Goal: Task Accomplishment & Management: Manage account settings

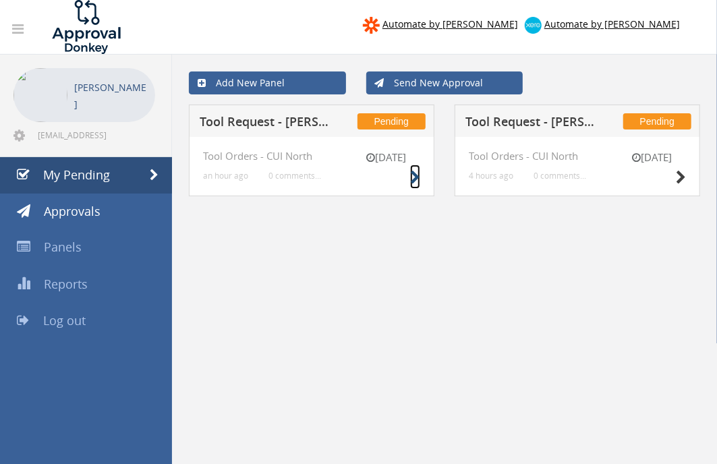
click at [415, 173] on icon at bounding box center [415, 178] width 10 height 14
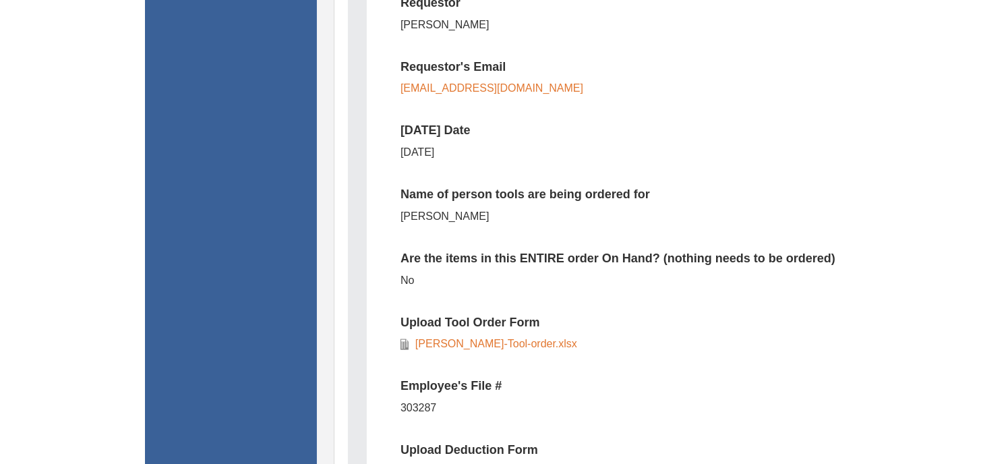
scroll to position [524, 0]
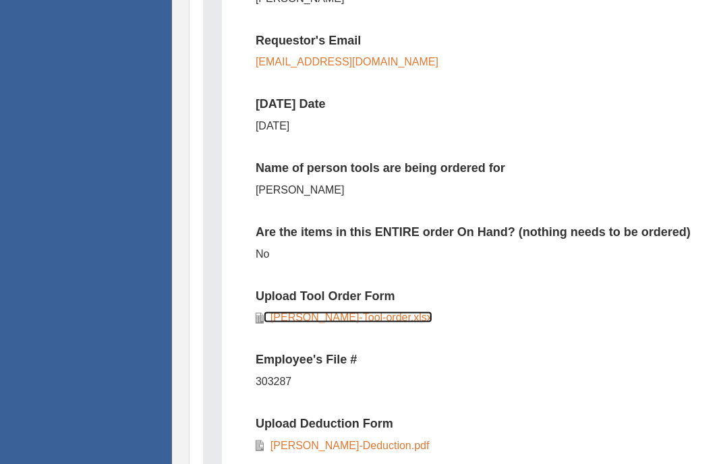
click at [328, 316] on link "[PERSON_NAME]-Tool-order.xlsx" at bounding box center [348, 317] width 169 height 11
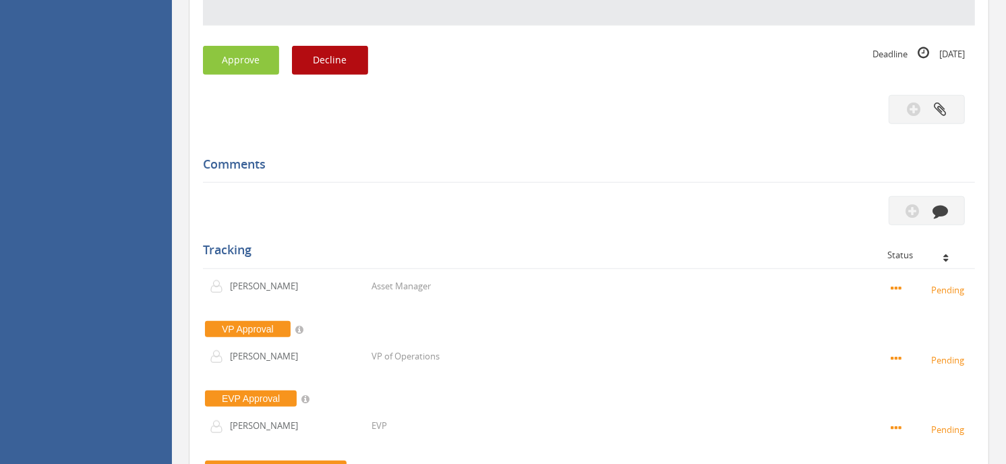
scroll to position [1048, 0]
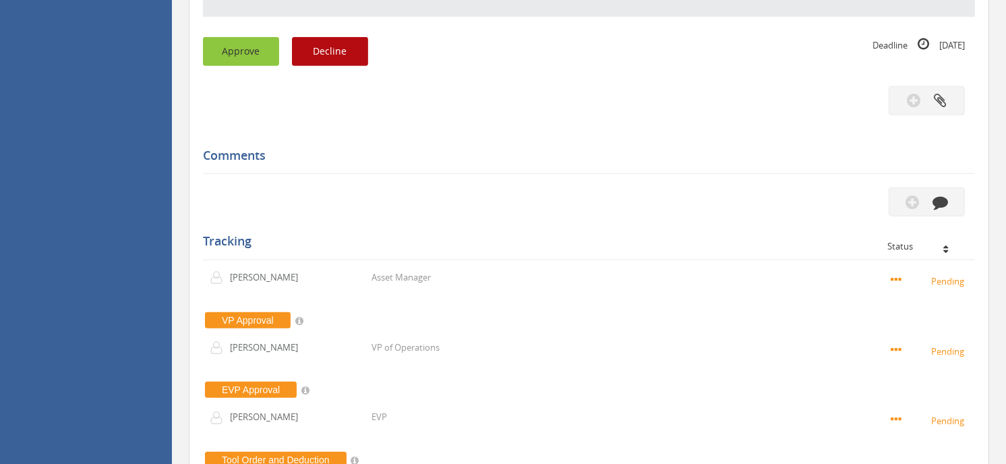
click at [250, 56] on button "Approve" at bounding box center [241, 51] width 76 height 29
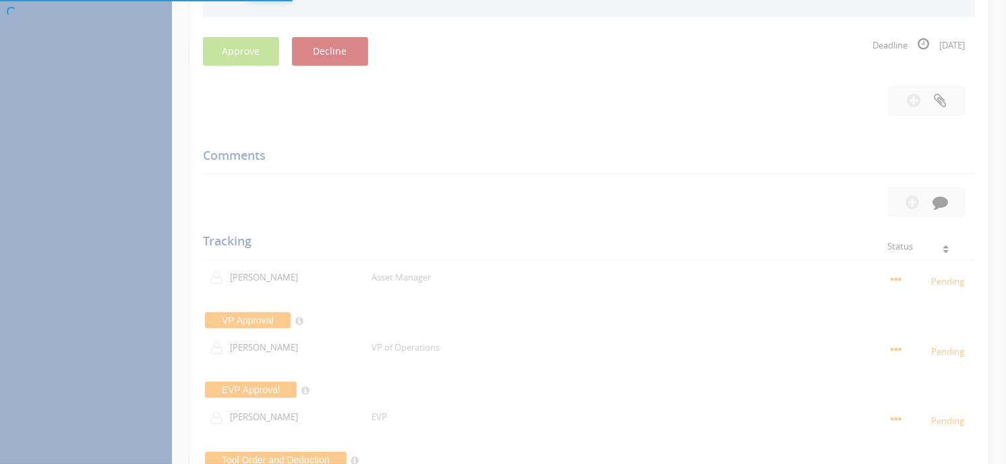
scroll to position [54, 0]
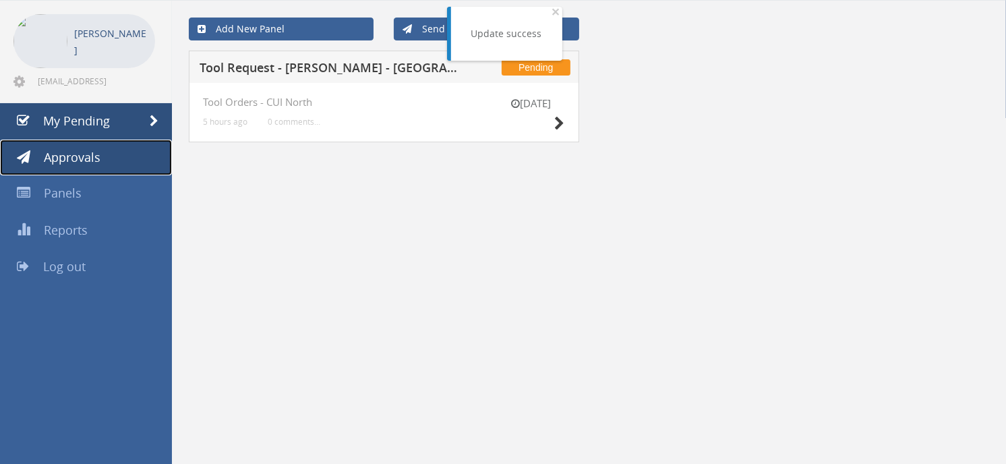
click at [118, 156] on link "Approvals" at bounding box center [86, 158] width 172 height 36
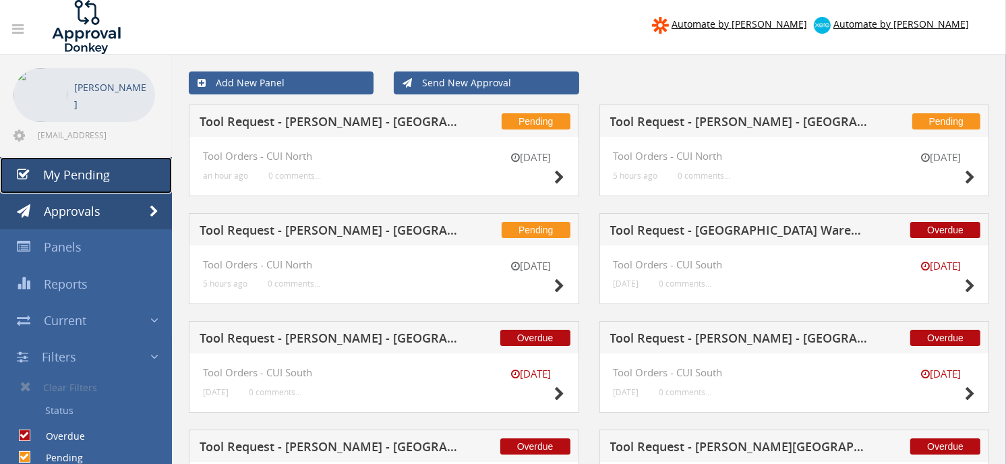
click at [128, 177] on link "My Pending" at bounding box center [86, 175] width 172 height 36
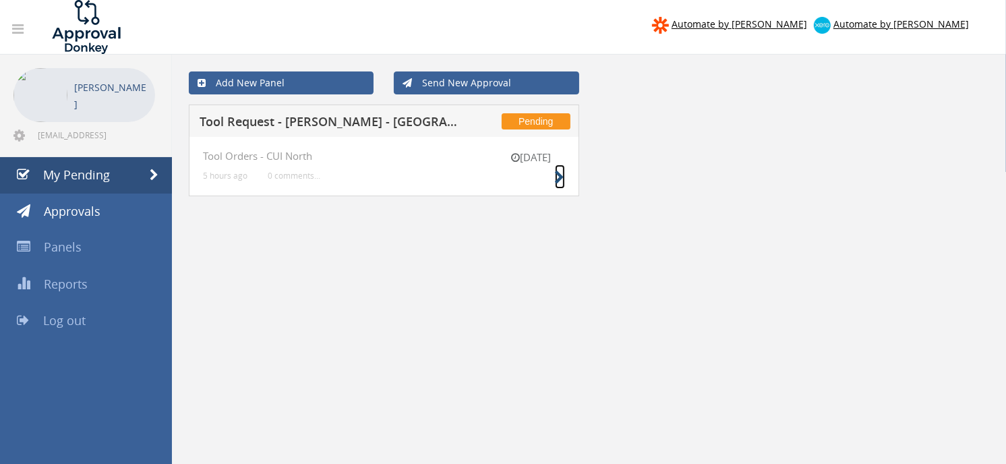
click at [560, 175] on icon at bounding box center [560, 178] width 10 height 14
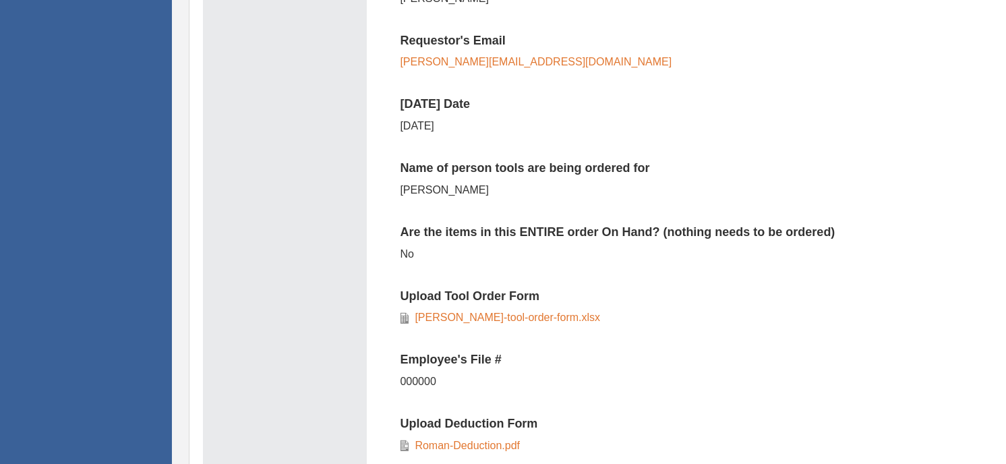
scroll to position [599, 0]
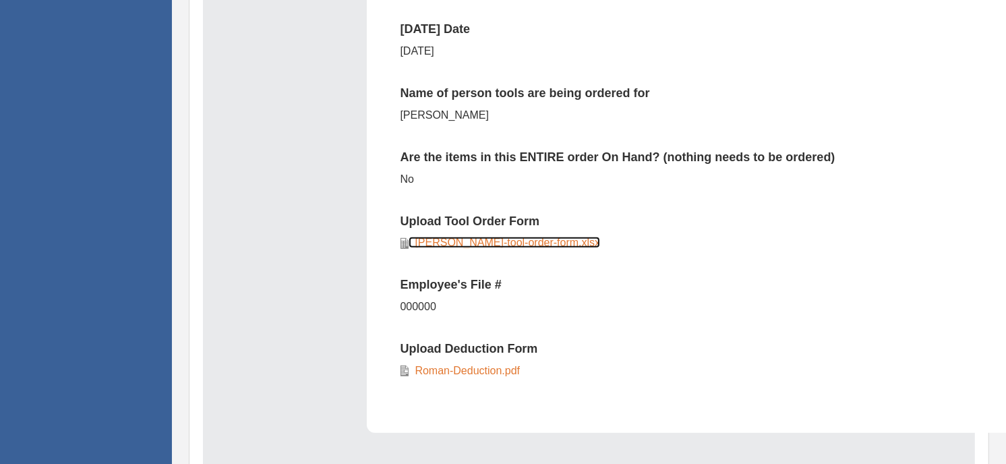
click at [506, 241] on link "[PERSON_NAME]-tool-order-form.xlsx" at bounding box center [505, 242] width 192 height 11
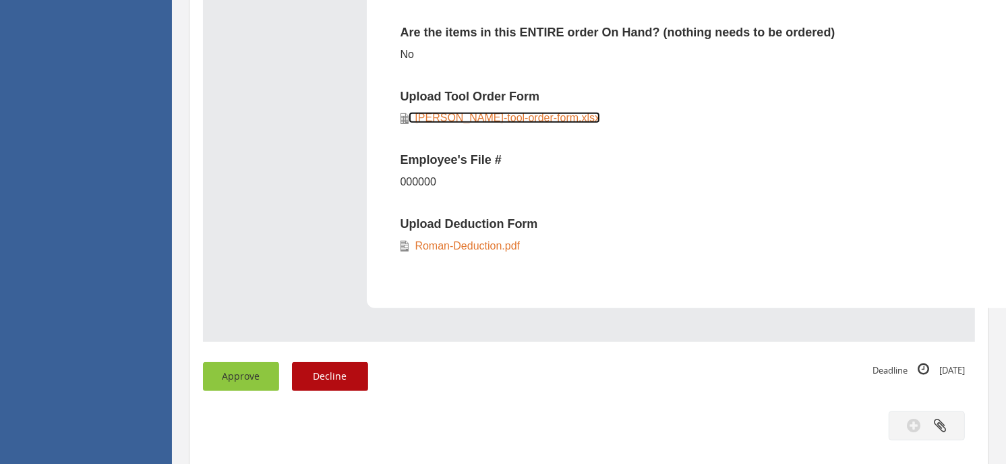
scroll to position [749, 0]
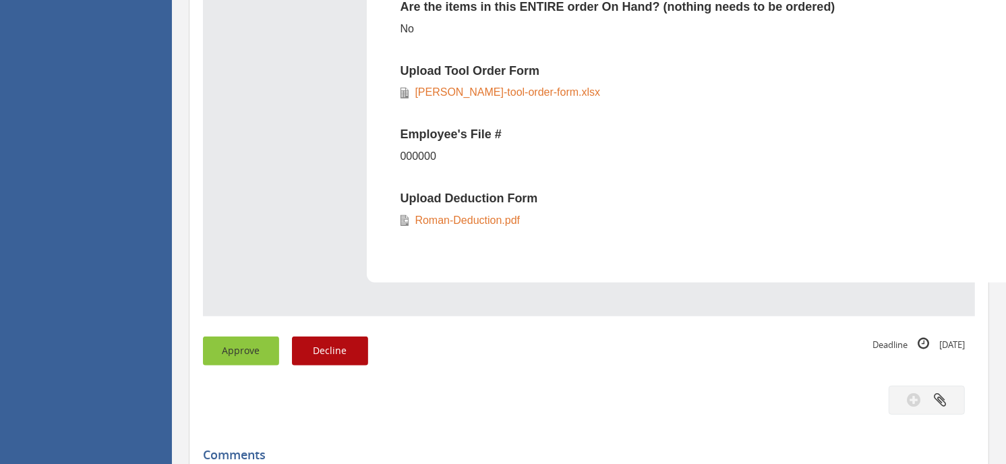
click at [248, 352] on button "Approve" at bounding box center [241, 350] width 76 height 29
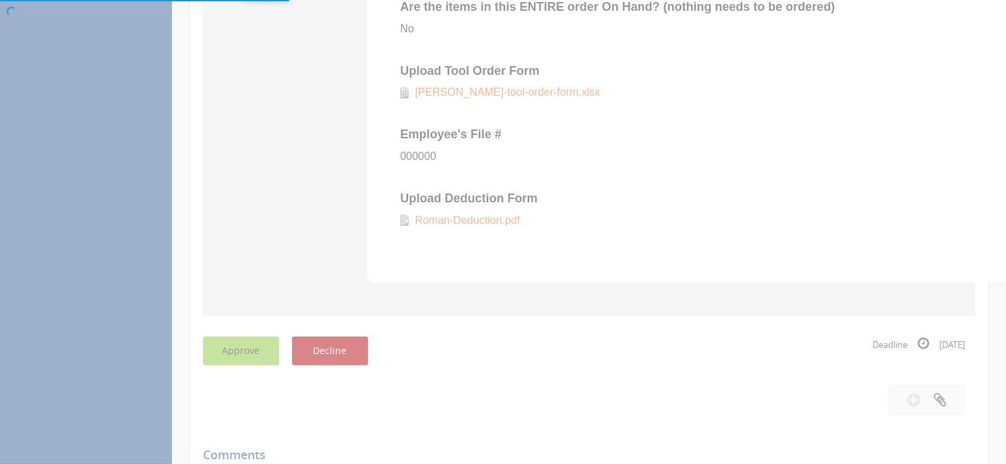
scroll to position [54, 0]
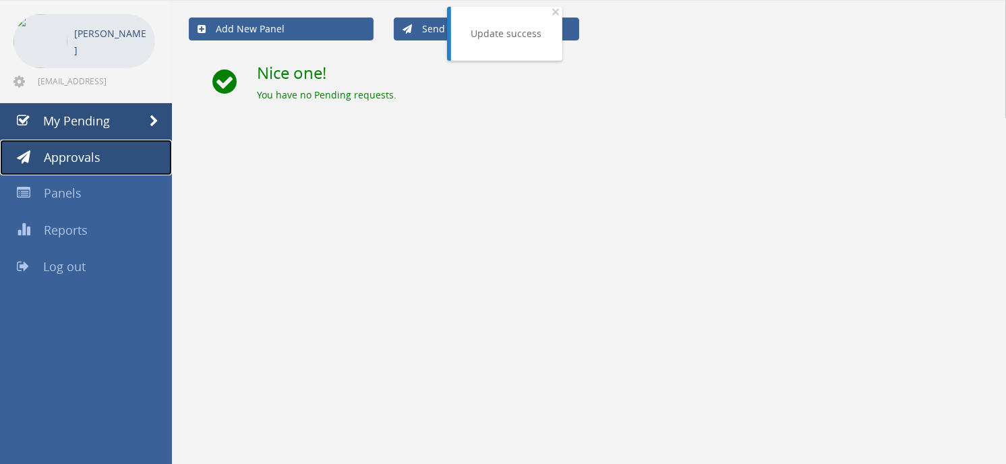
click at [51, 162] on span "Approvals" at bounding box center [72, 157] width 57 height 16
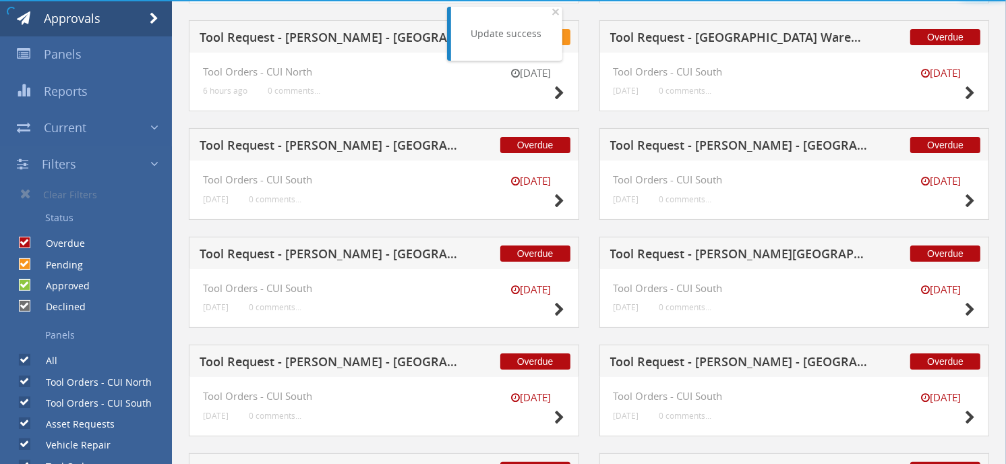
scroll to position [204, 0]
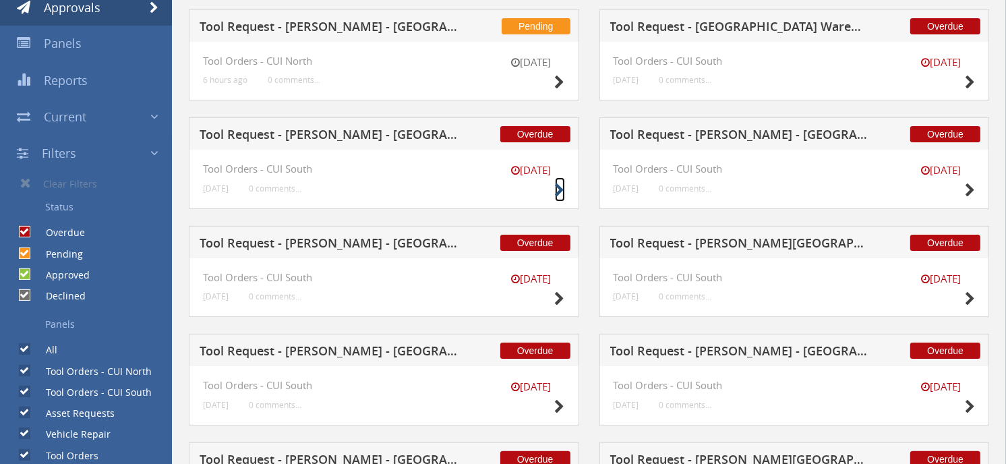
click at [557, 193] on icon at bounding box center [560, 190] width 10 height 14
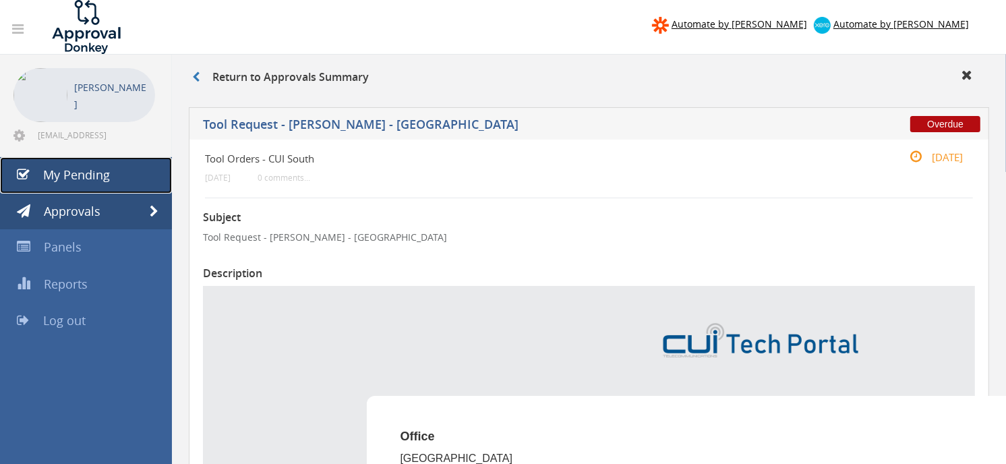
click at [76, 169] on span "My Pending" at bounding box center [76, 175] width 67 height 16
